Goal: Browse casually: Explore the website without a specific task or goal

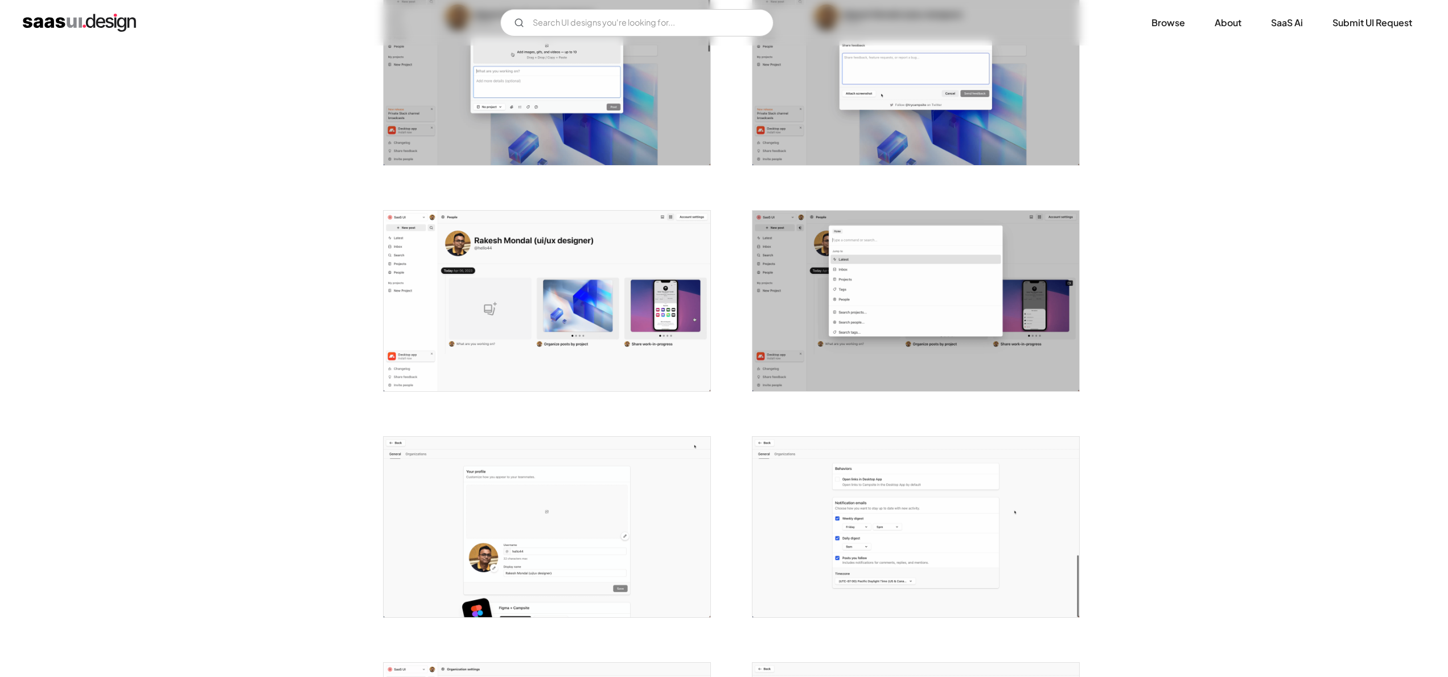
scroll to position [1833, 0]
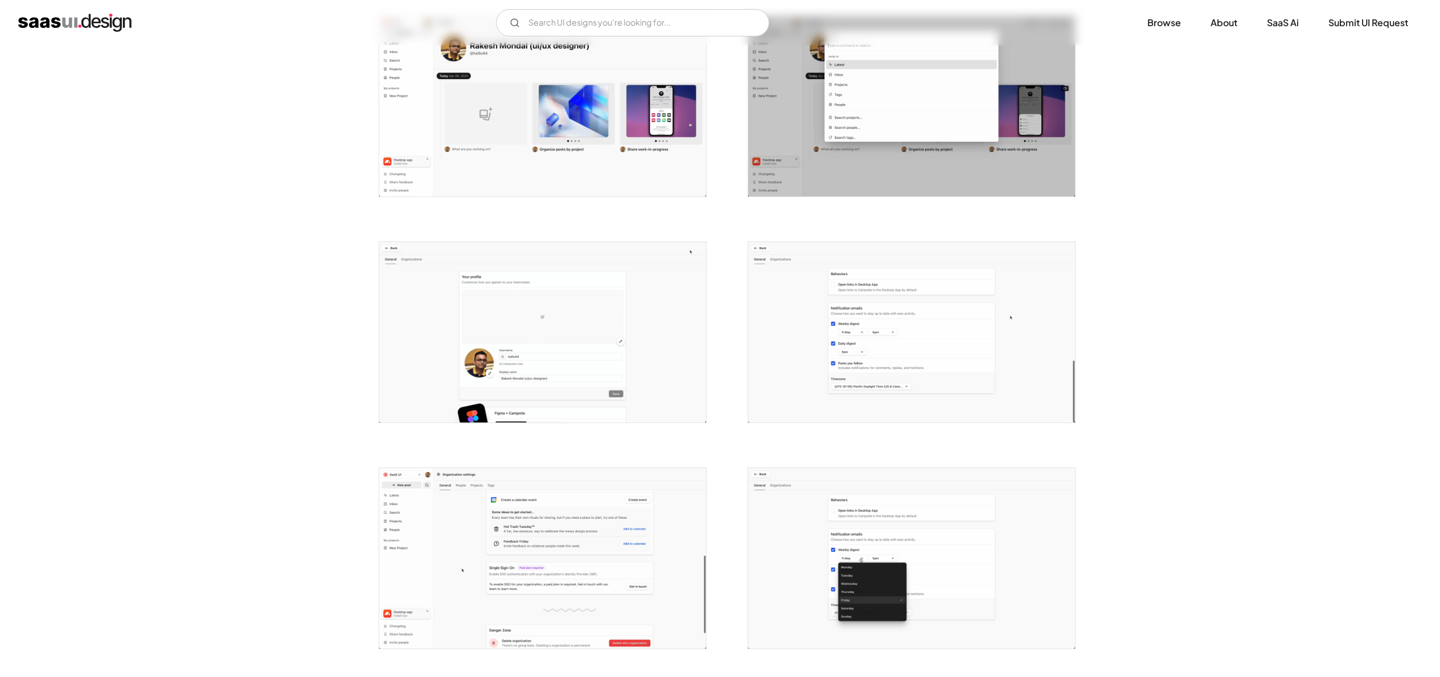
click at [866, 318] on img "open lightbox" at bounding box center [911, 332] width 327 height 180
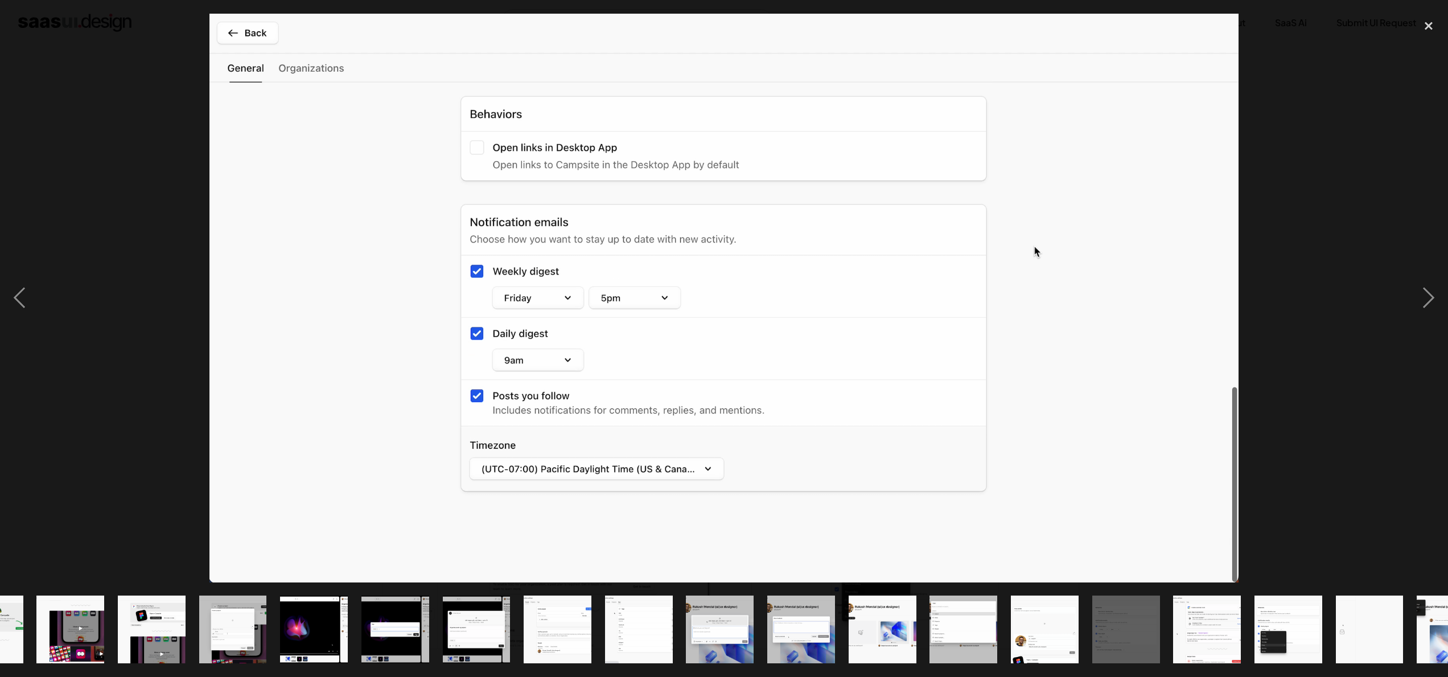
scroll to position [0, 352]
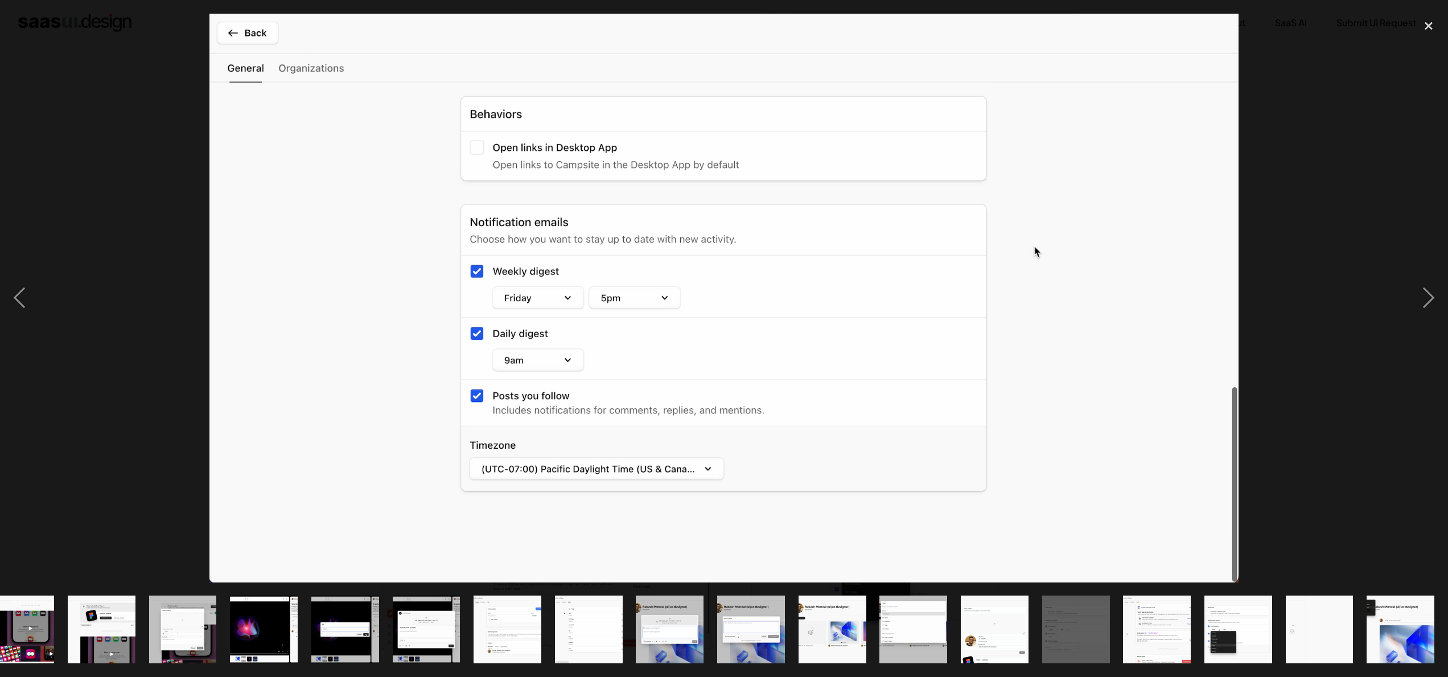
click at [1304, 189] on div at bounding box center [724, 298] width 1448 height 569
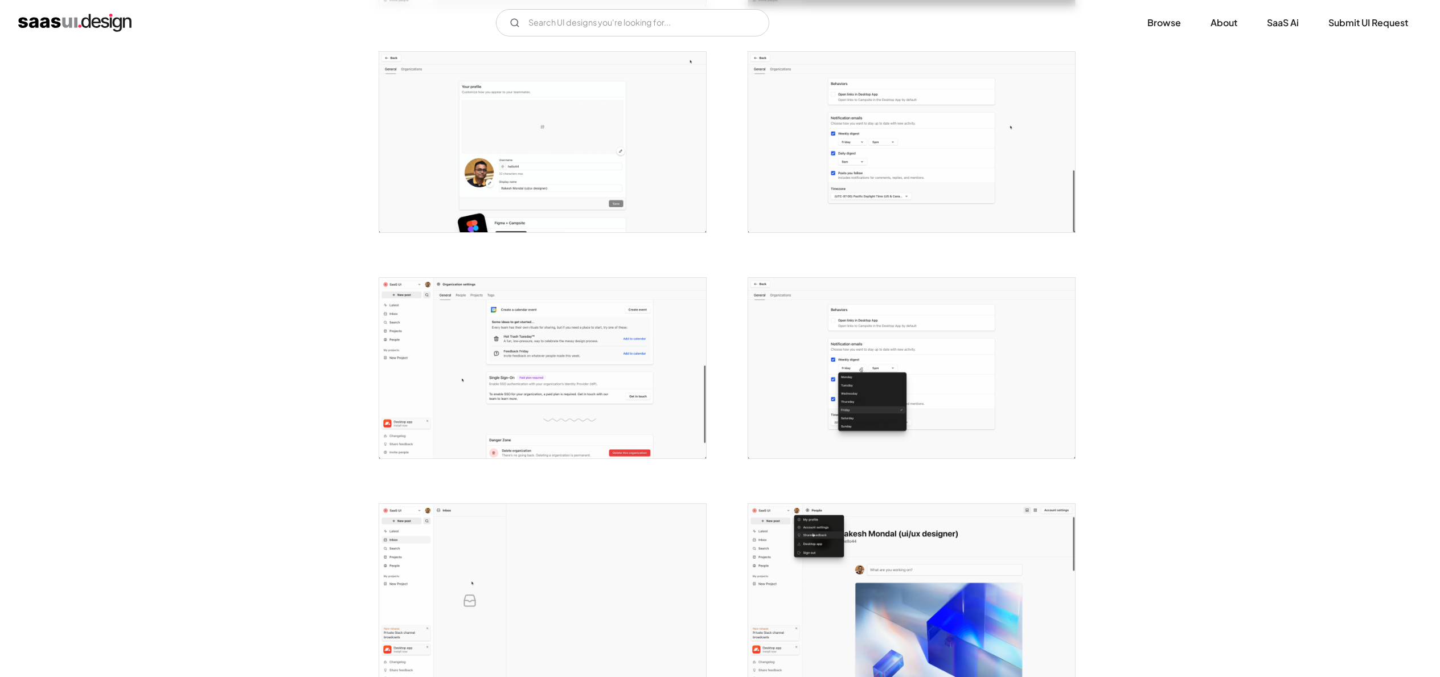
scroll to position [2219, 0]
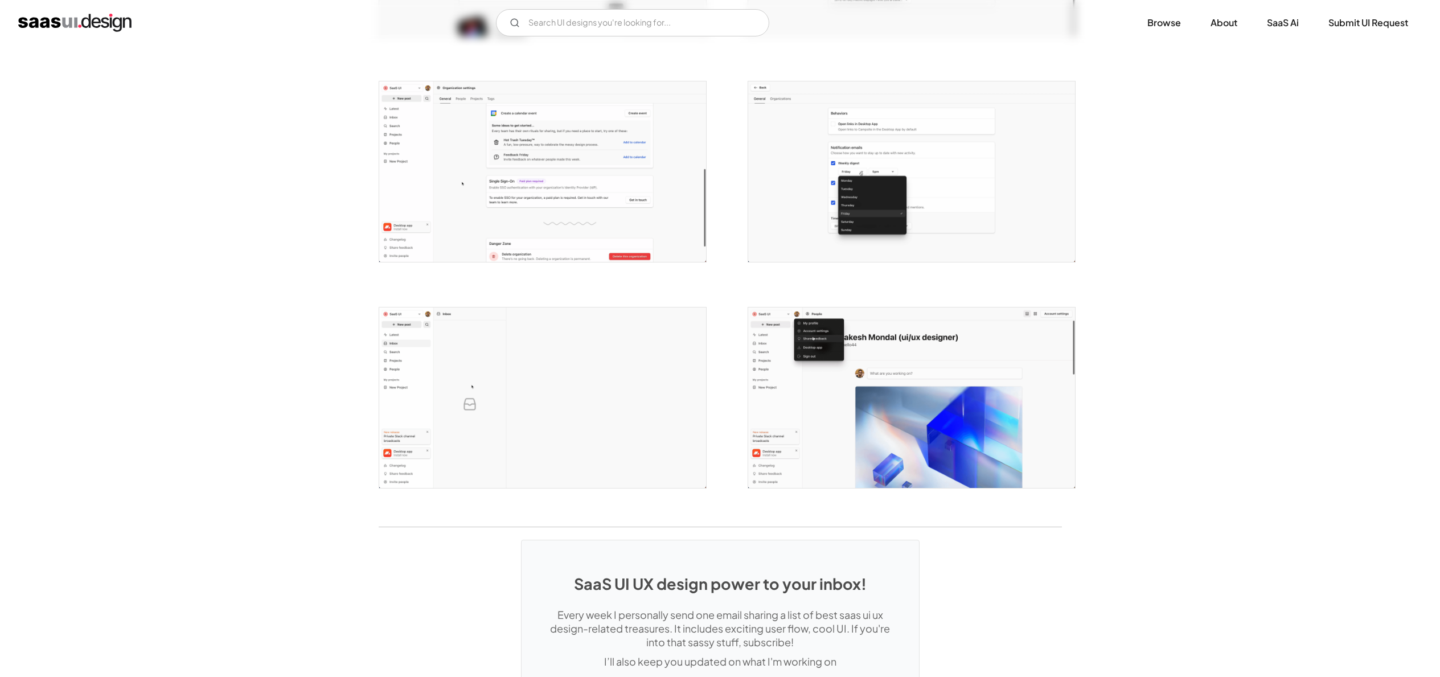
click at [633, 192] on img "open lightbox" at bounding box center [542, 171] width 327 height 180
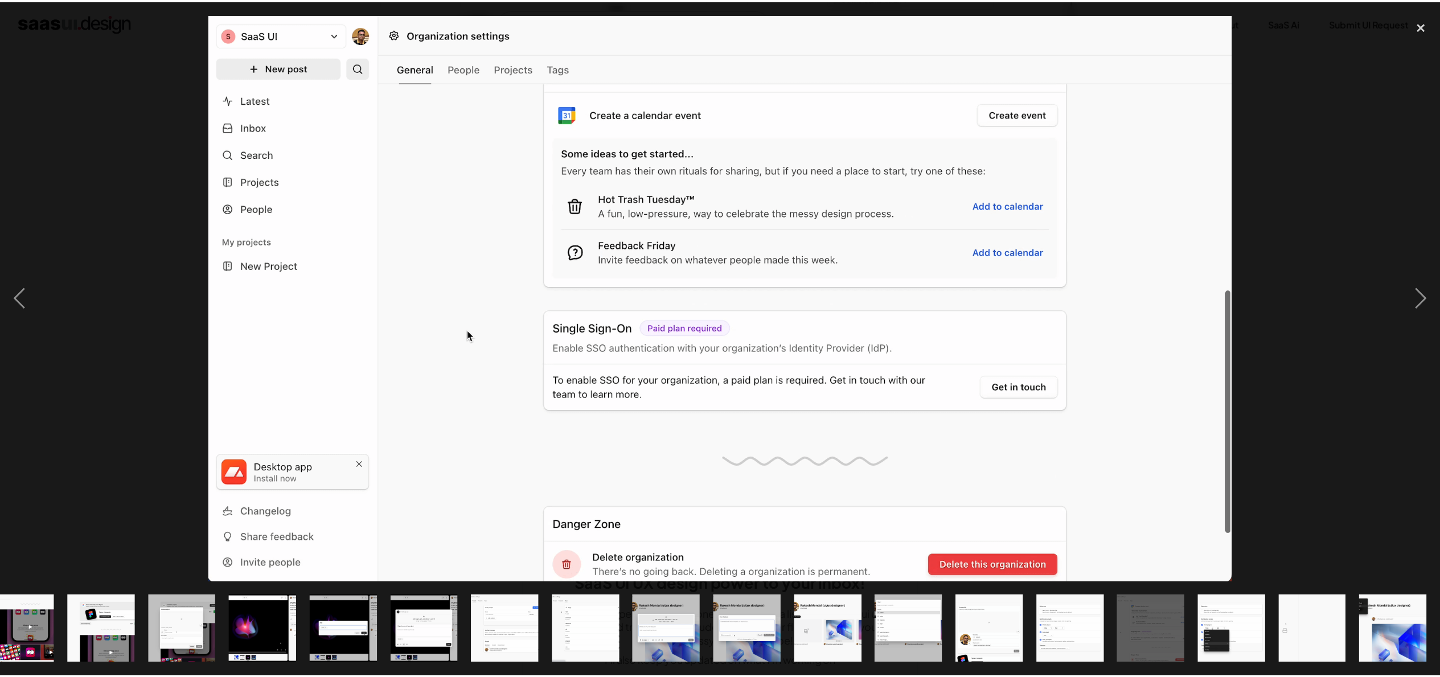
scroll to position [0, 352]
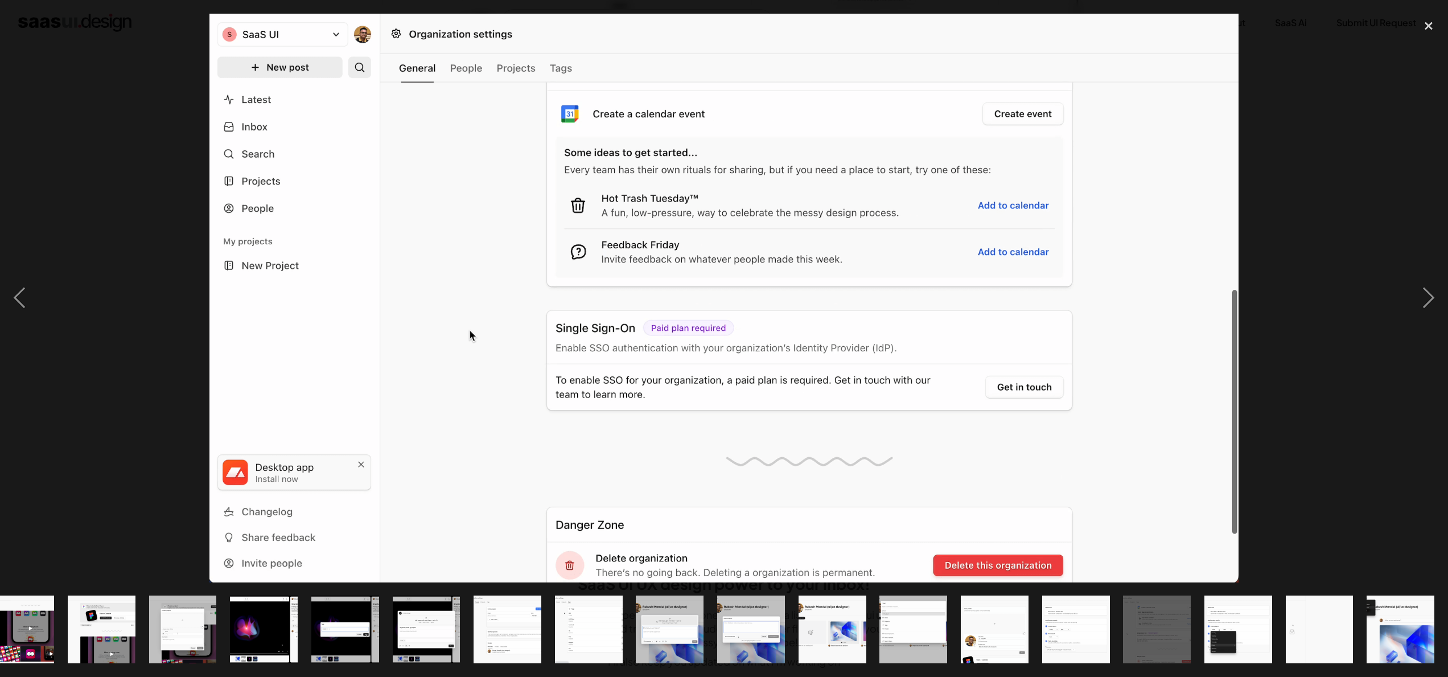
click at [1321, 212] on div at bounding box center [724, 298] width 1448 height 569
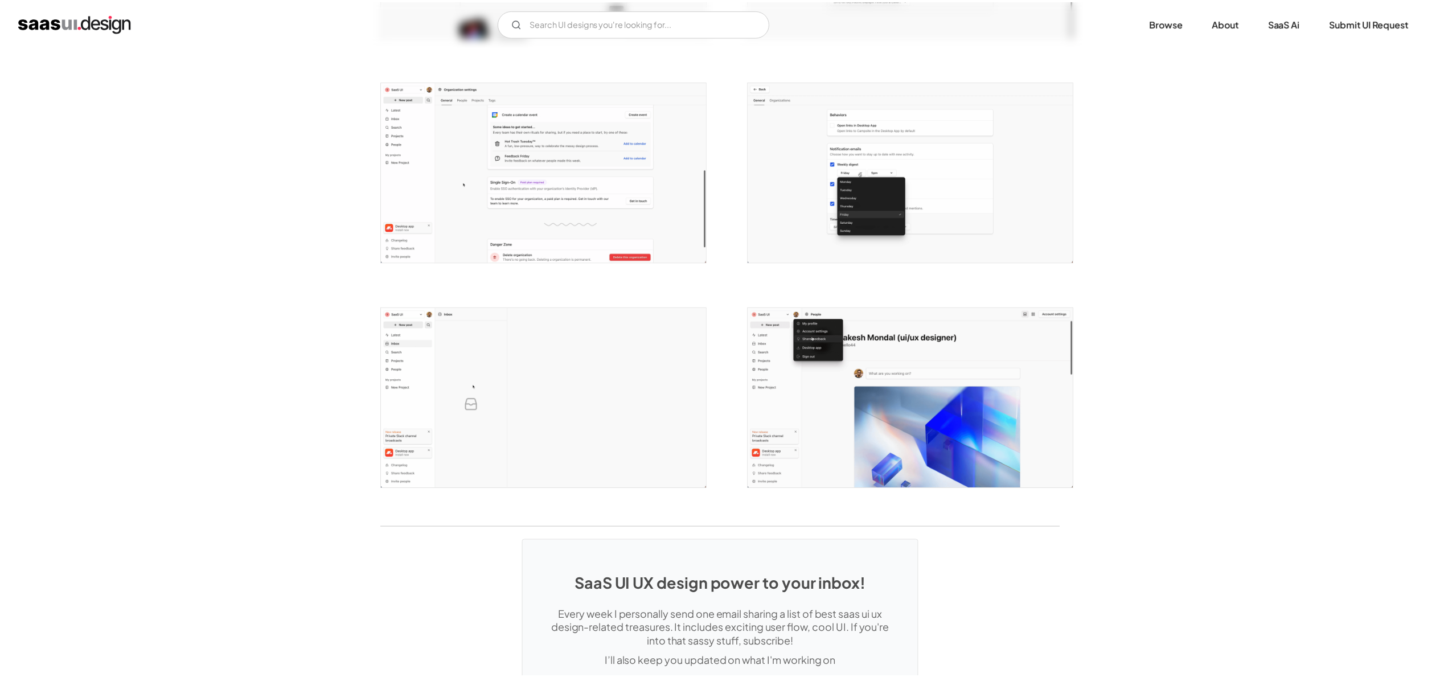
scroll to position [0, 0]
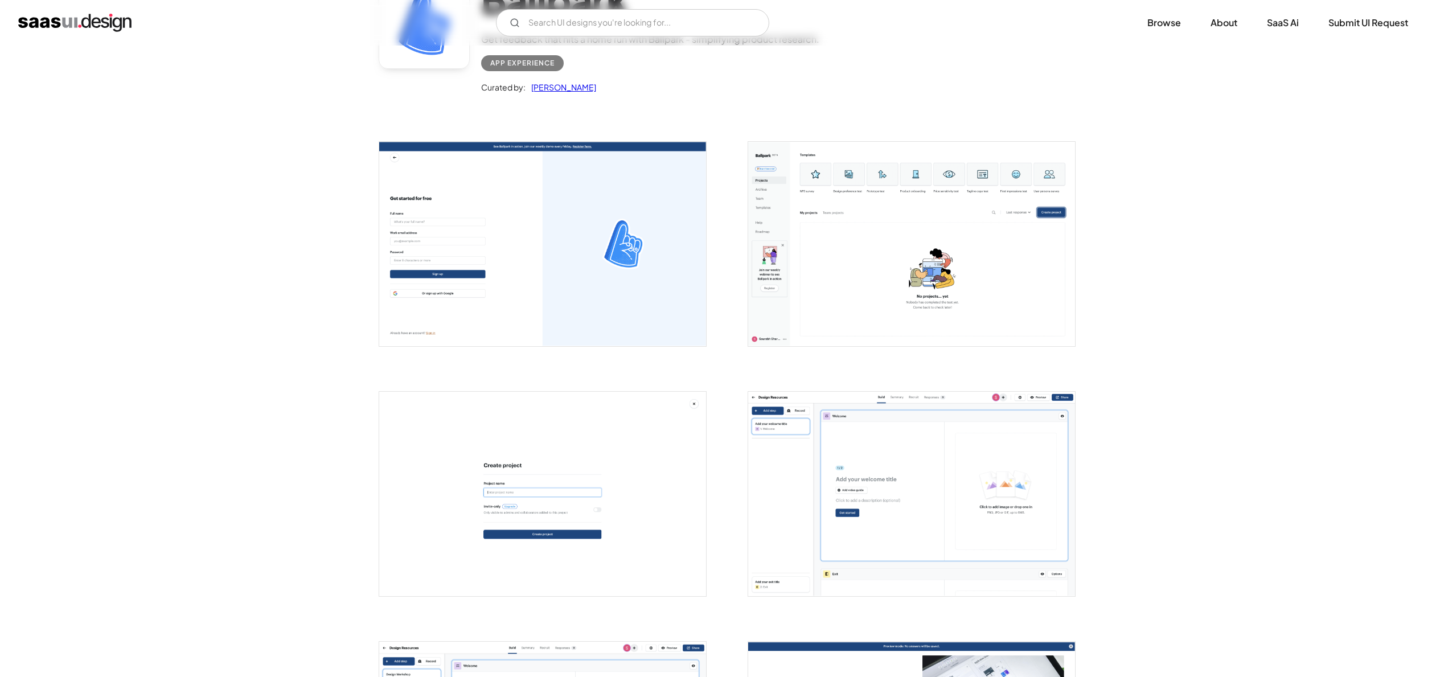
scroll to position [359, 0]
